Goal: Task Accomplishment & Management: Complete application form

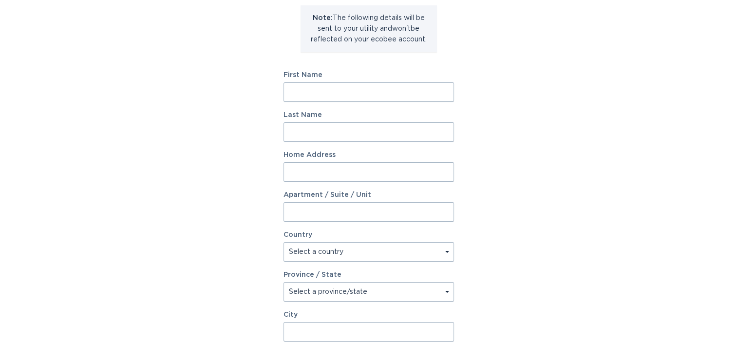
scroll to position [53, 0]
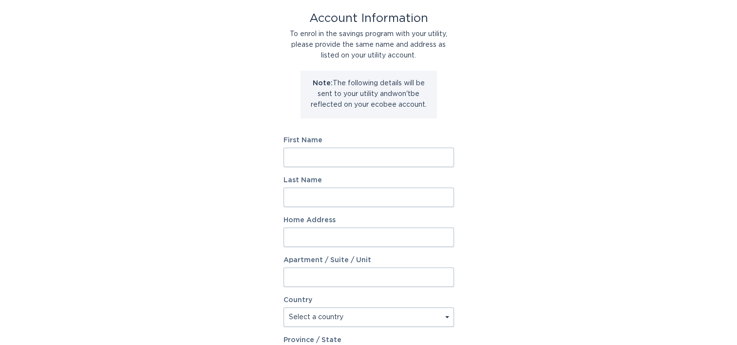
click at [304, 152] on input "First Name" at bounding box center [369, 157] width 171 height 19
type input "Mike"
type input "Henige"
select select "US"
type input "Starla"
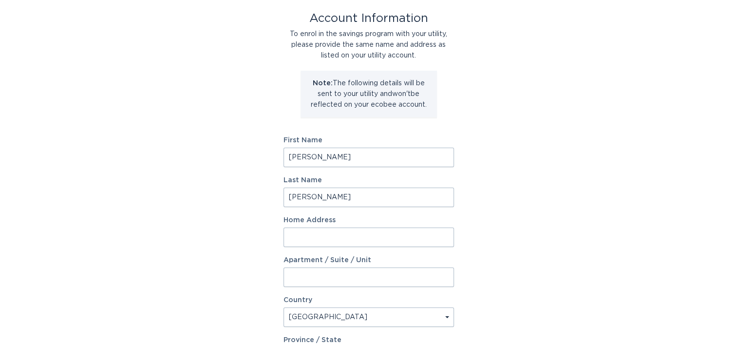
click at [312, 236] on input "Home Address" at bounding box center [369, 237] width 171 height 19
type input "15605 N 174th ave"
select select "AZ"
type input "surprise"
type input "85388"
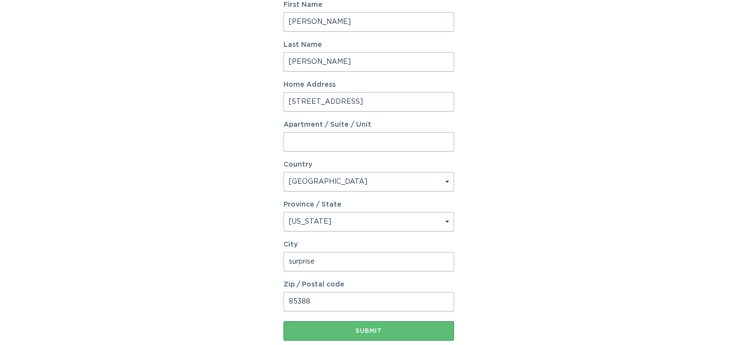
scroll to position [247, 0]
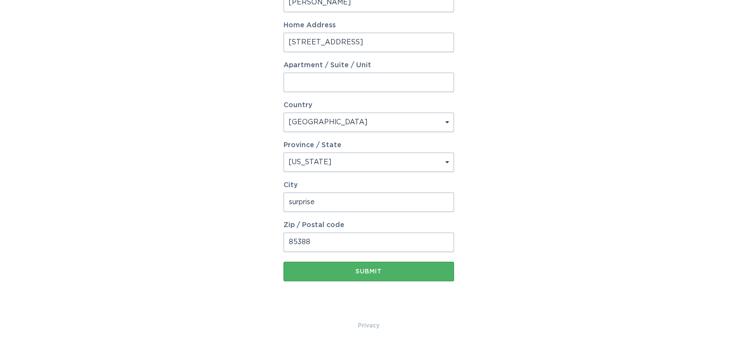
click at [338, 271] on div "Submit" at bounding box center [368, 271] width 161 height 6
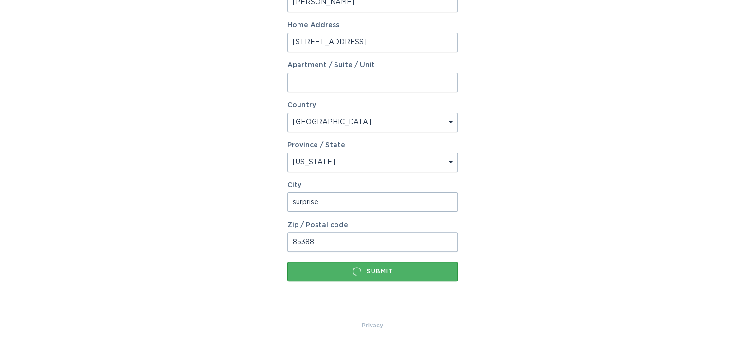
scroll to position [0, 0]
